Goal: Obtain resource: Download file/media

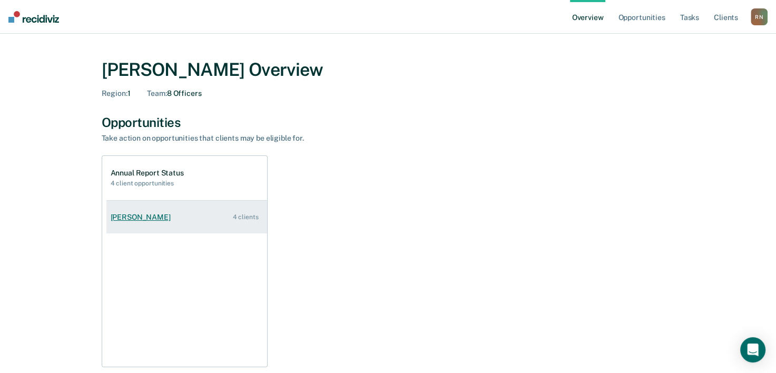
click at [145, 217] on div "[PERSON_NAME]" at bounding box center [143, 217] width 64 height 9
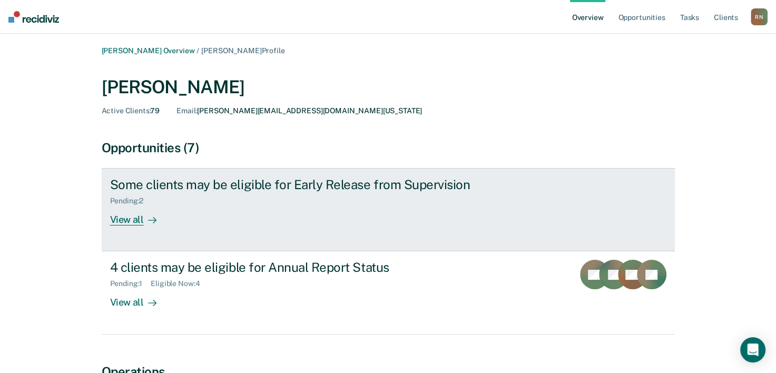
click at [124, 217] on div "View all" at bounding box center [139, 215] width 59 height 21
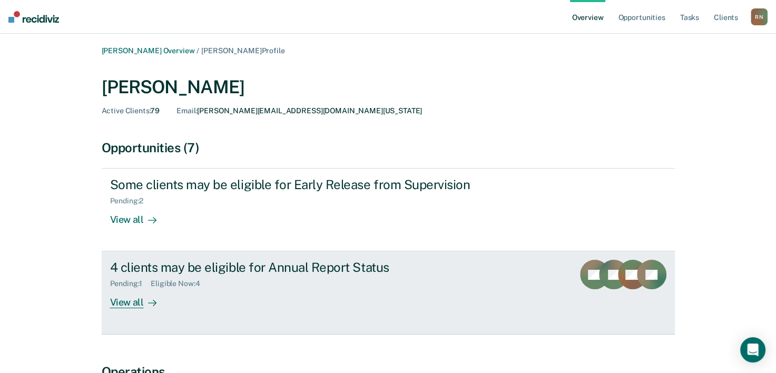
click at [120, 299] on div "View all" at bounding box center [139, 298] width 59 height 21
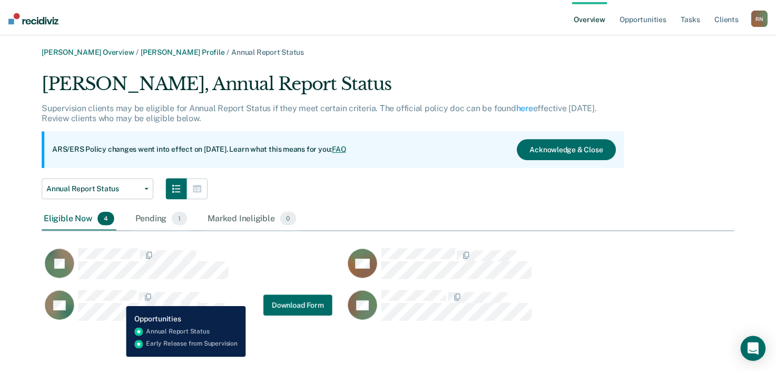
scroll to position [251, 691]
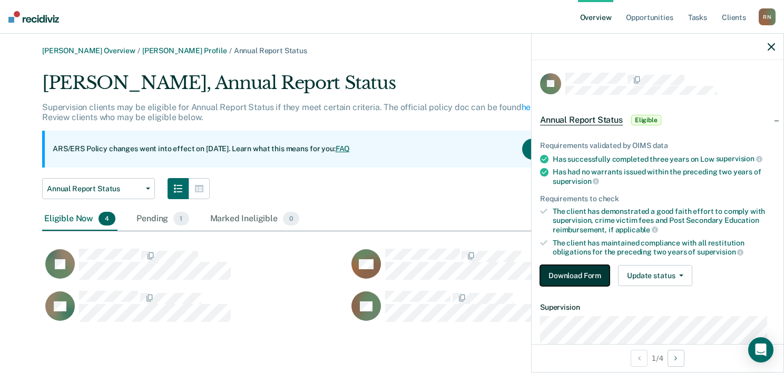
click at [578, 273] on button "Download Form" at bounding box center [575, 275] width 70 height 21
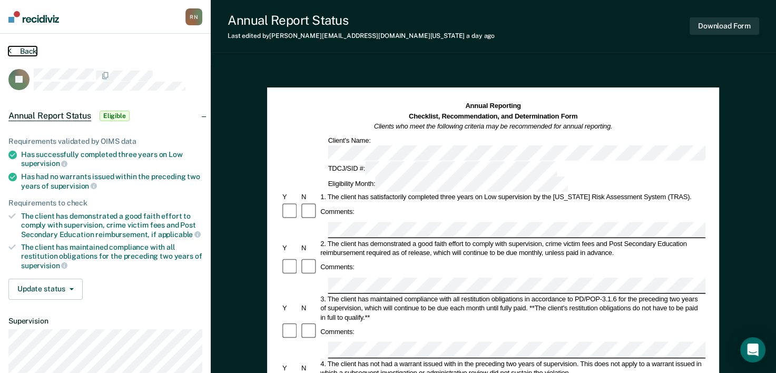
click at [23, 51] on button "Back" at bounding box center [22, 50] width 28 height 9
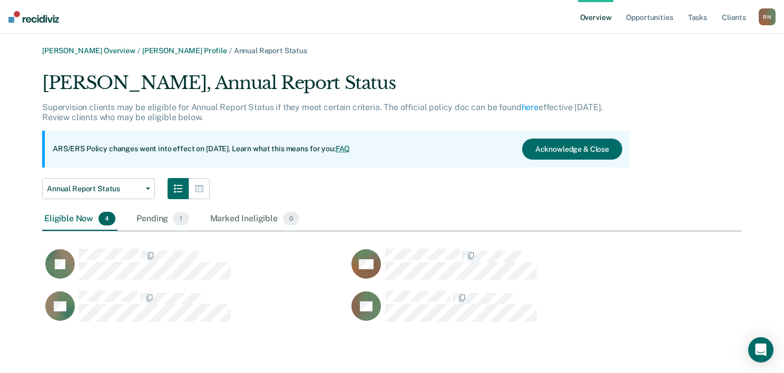
scroll to position [251, 691]
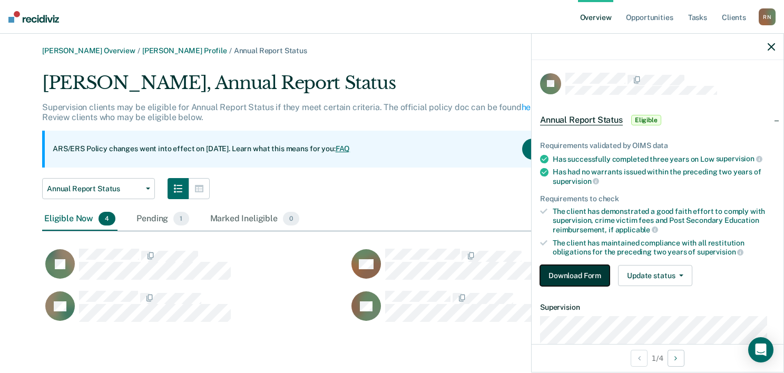
click at [561, 272] on button "Download Form" at bounding box center [575, 275] width 70 height 21
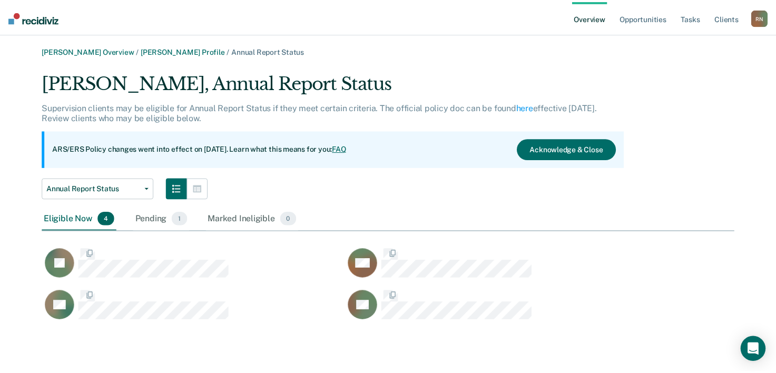
scroll to position [251, 691]
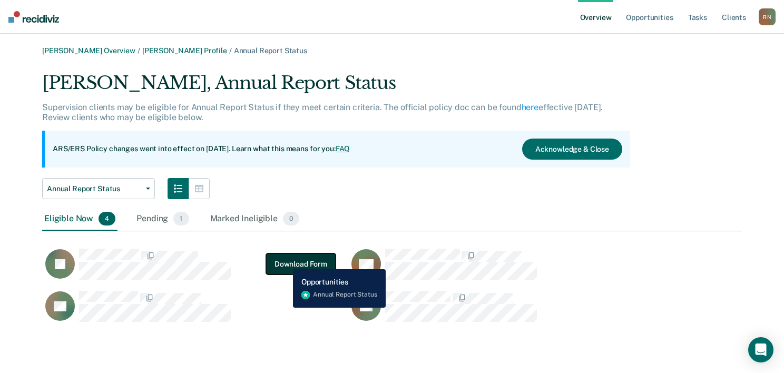
click at [285, 261] on button "Download Form" at bounding box center [301, 263] width 70 height 21
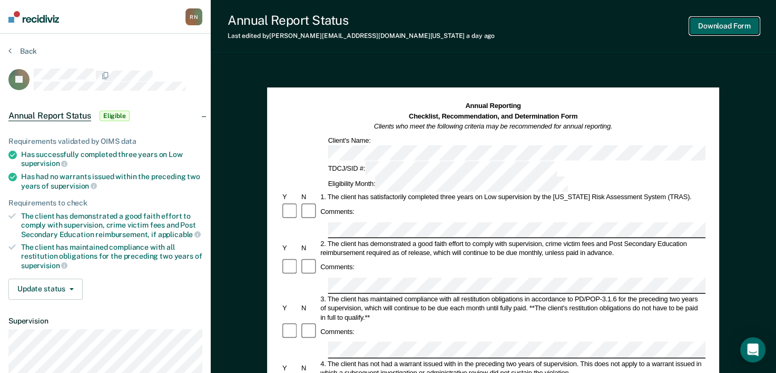
click at [735, 31] on button "Download Form" at bounding box center [724, 25] width 70 height 17
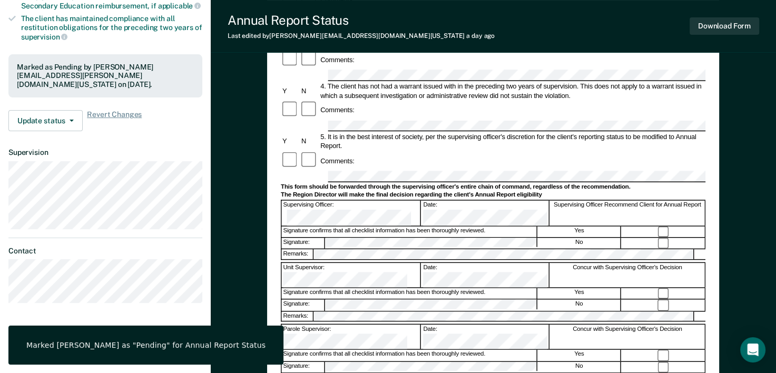
scroll to position [245, 0]
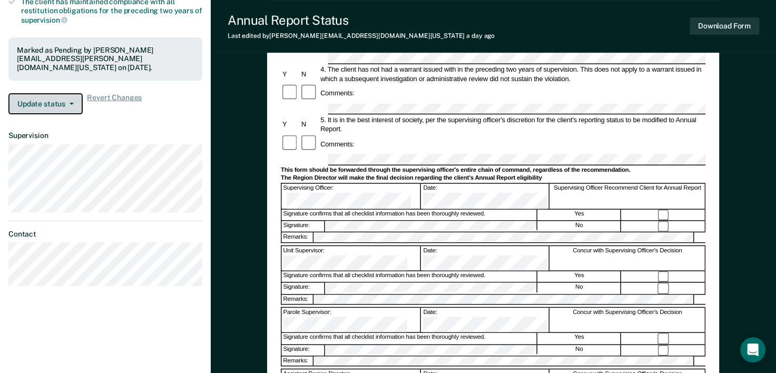
click at [42, 106] on button "Update status" at bounding box center [45, 103] width 74 height 21
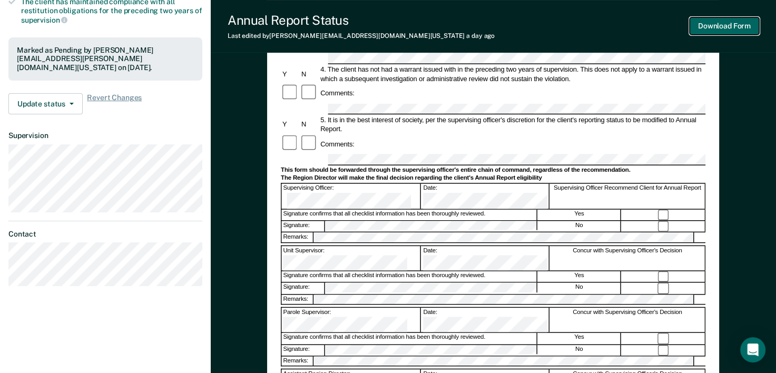
click at [737, 26] on button "Download Form" at bounding box center [724, 25] width 70 height 17
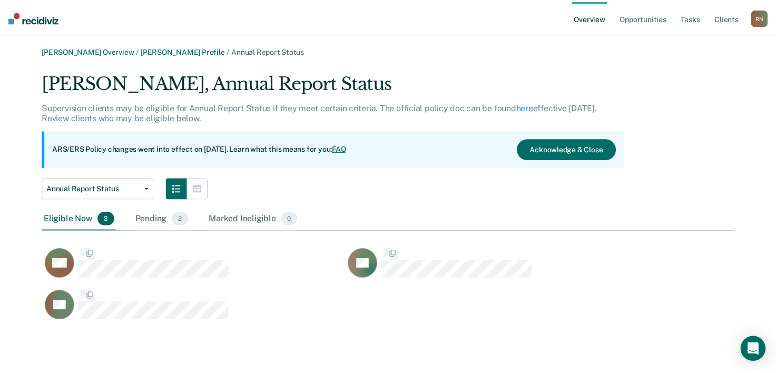
scroll to position [251, 691]
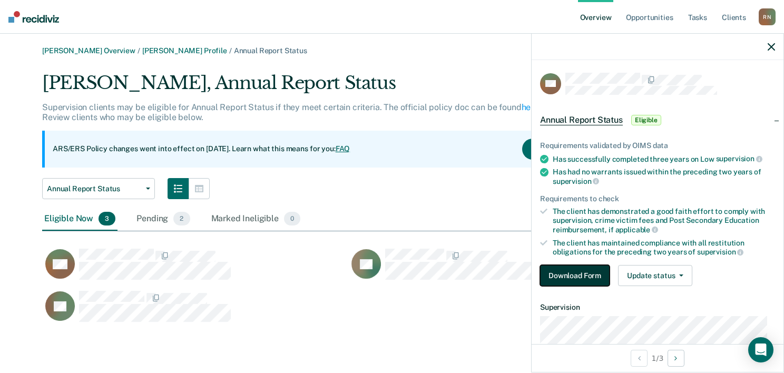
click at [569, 272] on button "Download Form" at bounding box center [575, 275] width 70 height 21
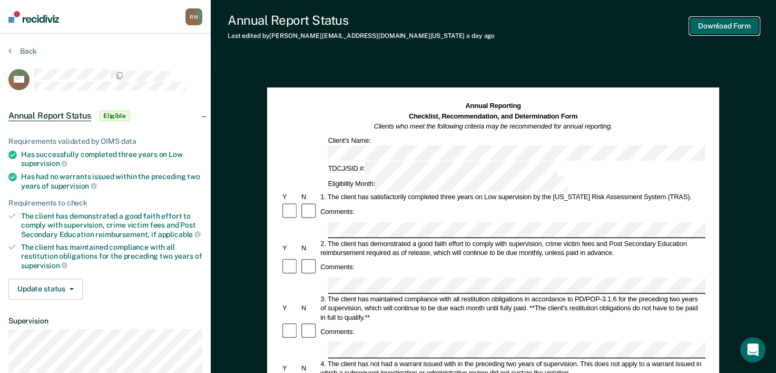
click at [744, 30] on button "Download Form" at bounding box center [724, 25] width 70 height 17
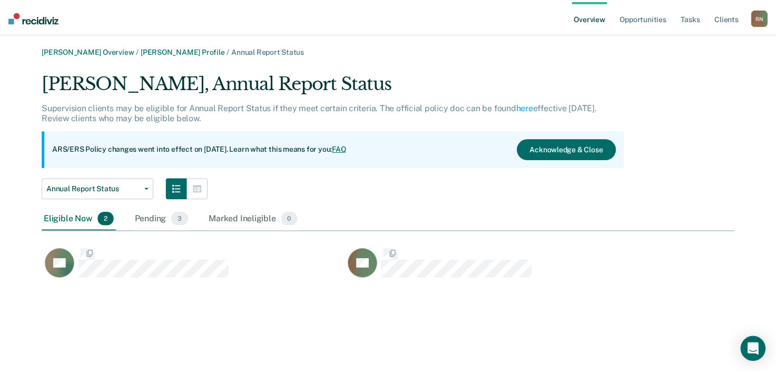
scroll to position [209, 691]
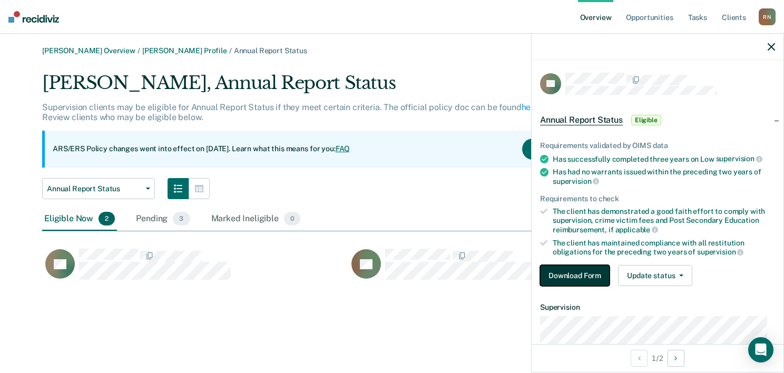
click at [563, 273] on button "Download Form" at bounding box center [575, 275] width 70 height 21
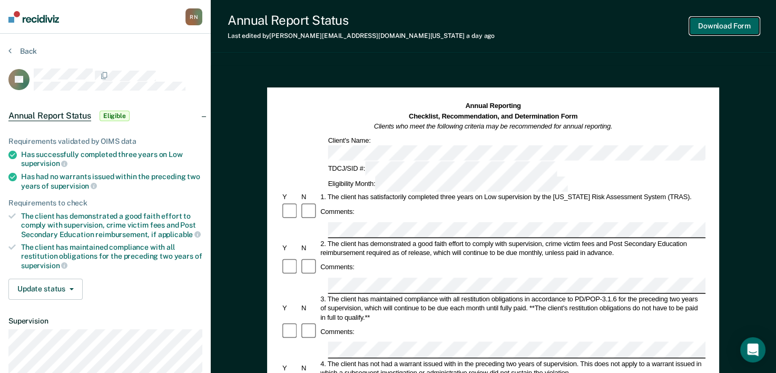
click at [724, 27] on button "Download Form" at bounding box center [724, 25] width 70 height 17
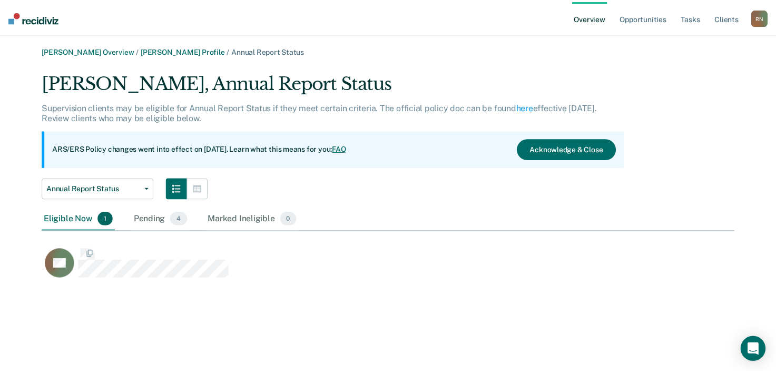
scroll to position [209, 691]
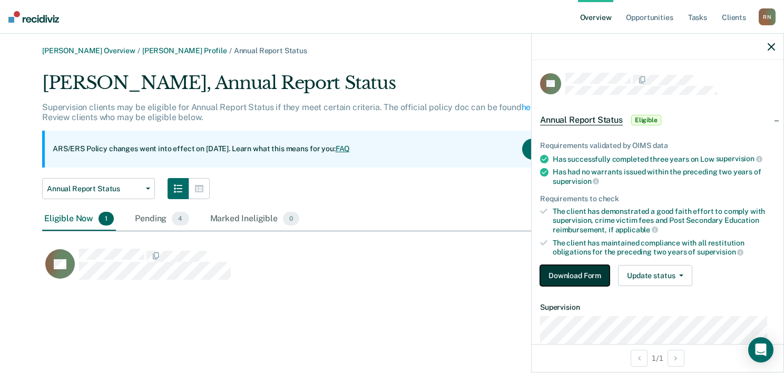
click at [575, 278] on button "Download Form" at bounding box center [575, 275] width 70 height 21
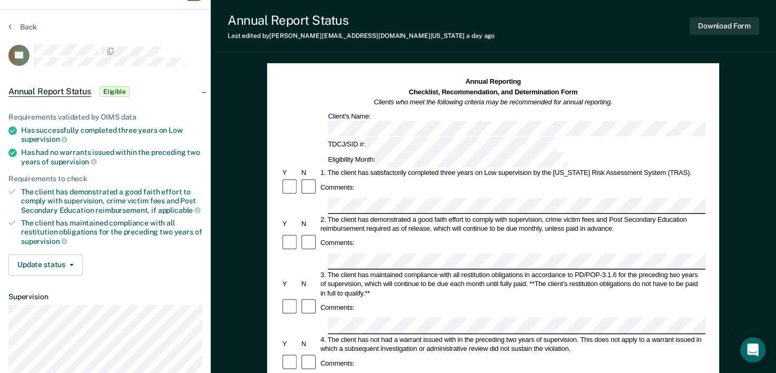
scroll to position [140, 0]
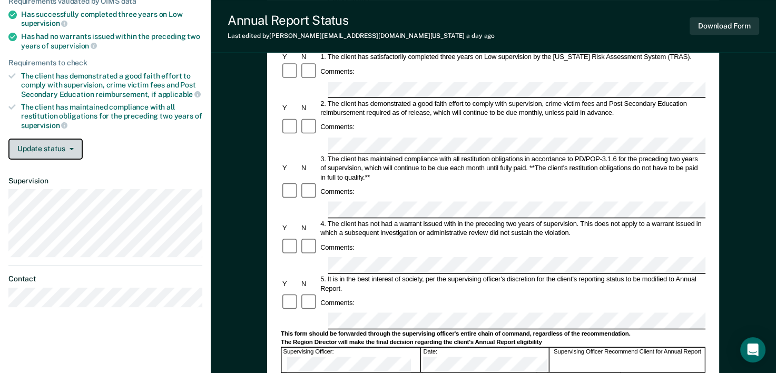
click at [46, 147] on button "Update status" at bounding box center [45, 149] width 74 height 21
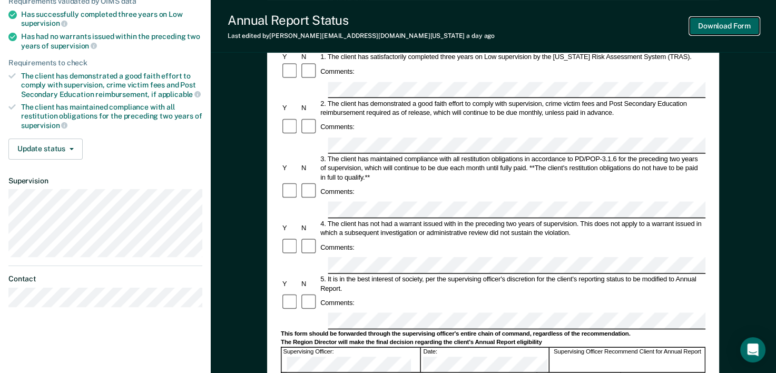
click at [697, 27] on button "Download Form" at bounding box center [724, 25] width 70 height 17
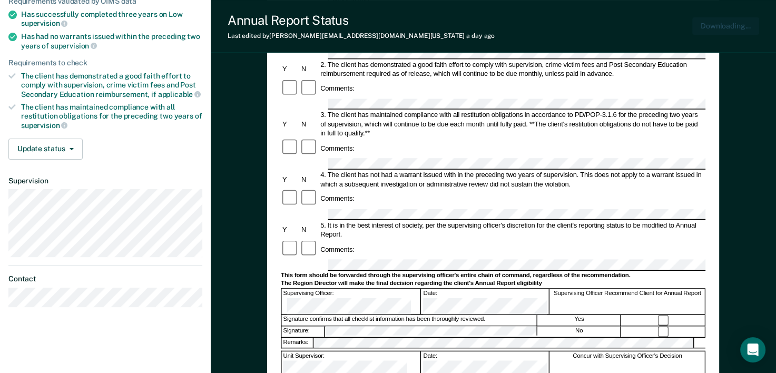
scroll to position [0, 0]
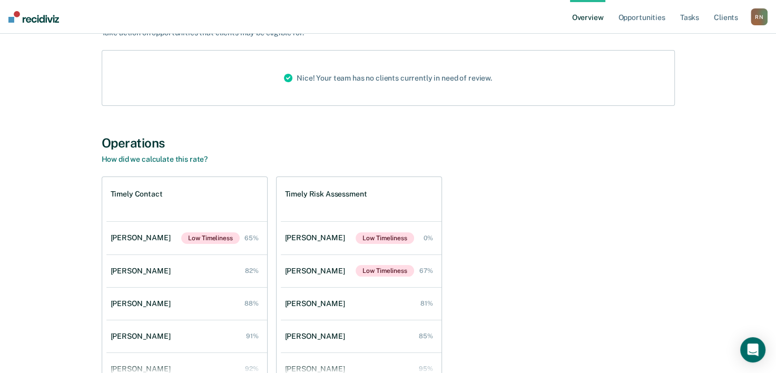
scroll to position [140, 0]
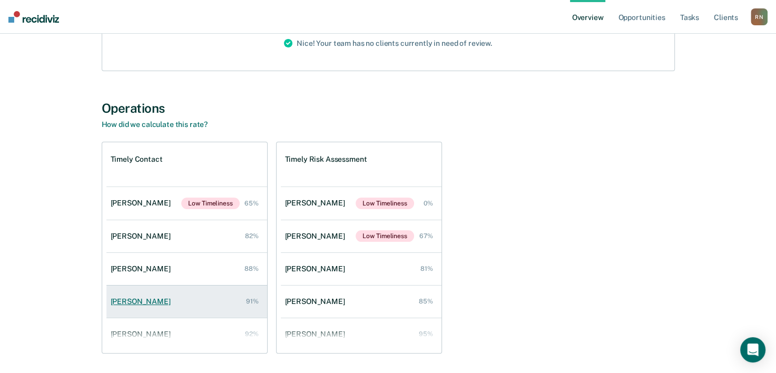
click at [140, 300] on div "[PERSON_NAME]" at bounding box center [143, 301] width 64 height 9
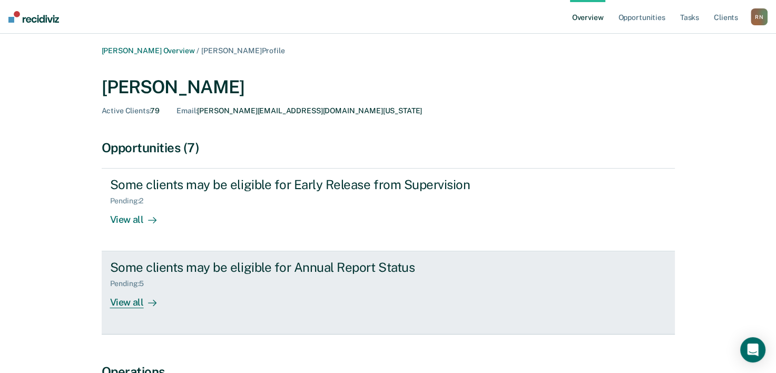
click at [125, 302] on div "View all" at bounding box center [139, 298] width 59 height 21
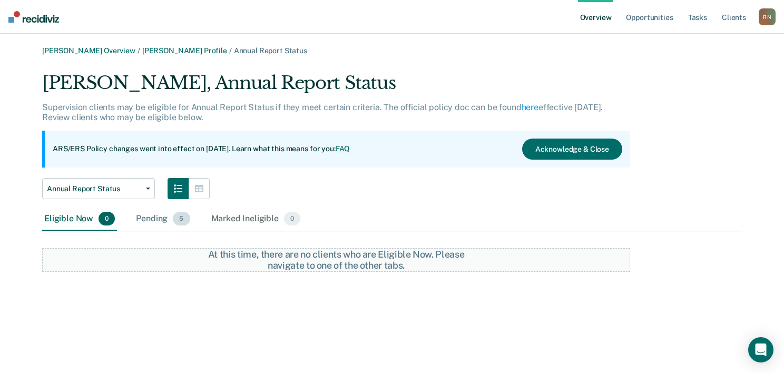
click at [147, 221] on div "Pending 5" at bounding box center [163, 219] width 58 height 23
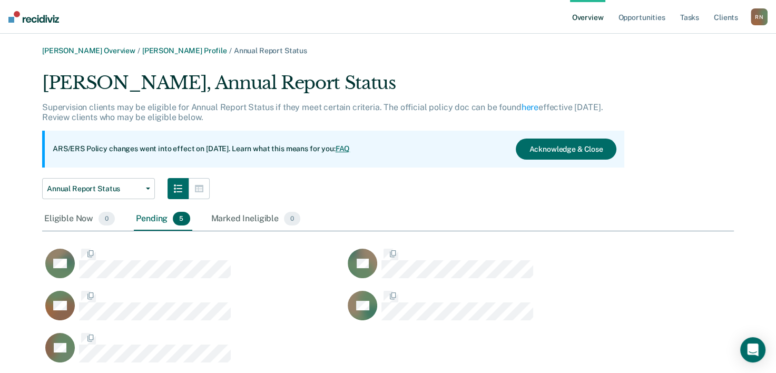
scroll to position [293, 683]
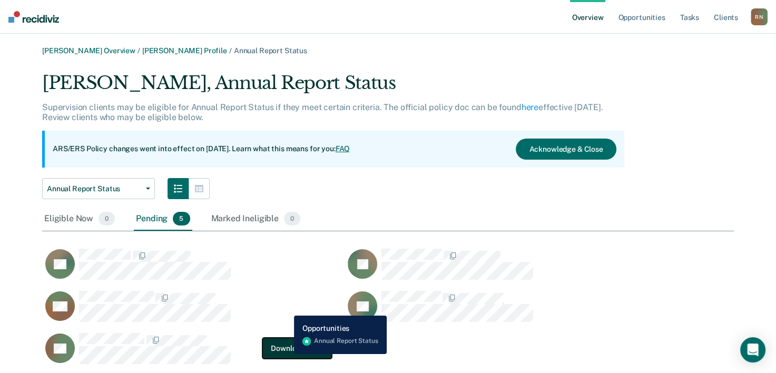
click at [286, 354] on button "Download Form" at bounding box center [297, 348] width 70 height 21
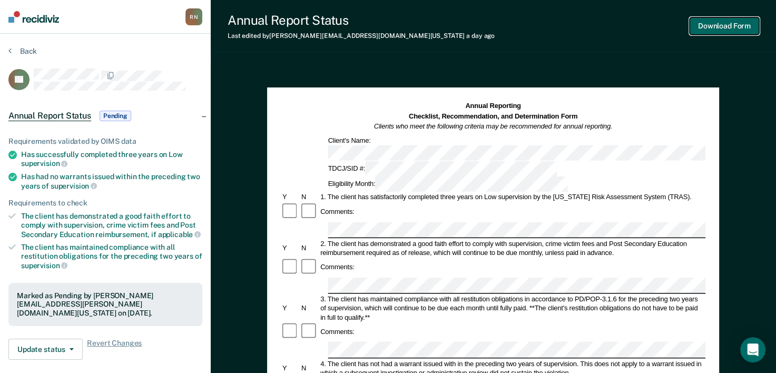
click at [741, 24] on button "Download Form" at bounding box center [724, 25] width 70 height 17
